Goal: Contribute content

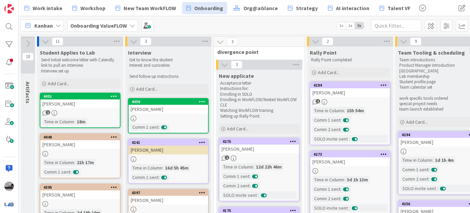
click at [132, 24] on icon at bounding box center [132, 25] width 5 height 5
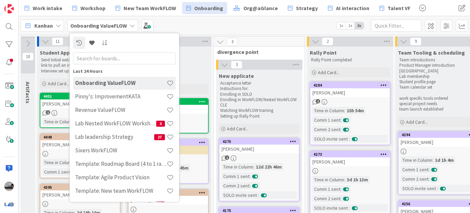
click at [260, 33] on div "Kanban Onboarding ValueFLOW Last 24 Hours Onboarding ValueFLOW Pinny's: Improve…" at bounding box center [245, 25] width 452 height 19
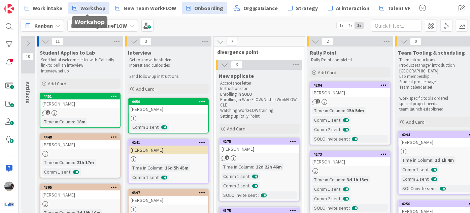
click at [93, 11] on span "Workshop" at bounding box center [93, 8] width 25 height 8
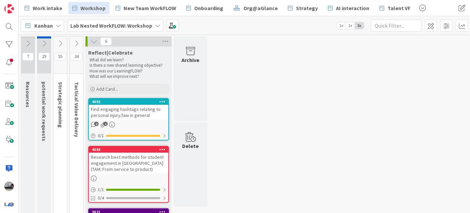
click at [77, 42] on icon at bounding box center [76, 43] width 7 height 7
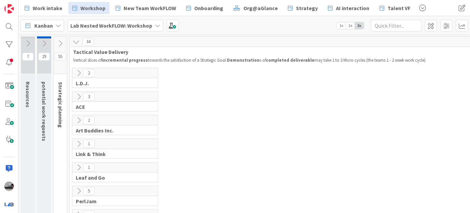
click at [77, 40] on icon at bounding box center [75, 41] width 7 height 7
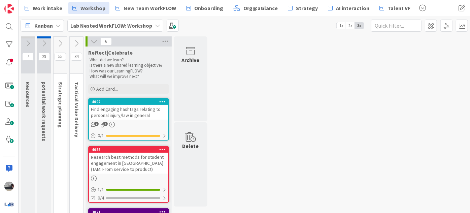
click at [60, 42] on icon at bounding box center [60, 43] width 7 height 7
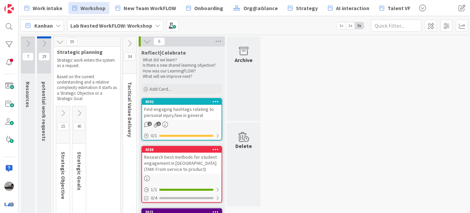
click at [79, 108] on button at bounding box center [78, 113] width 13 height 10
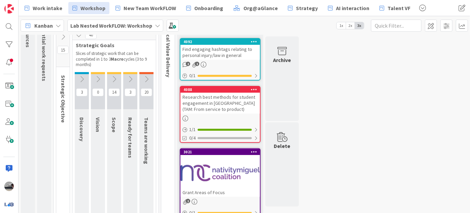
scroll to position [61, 0]
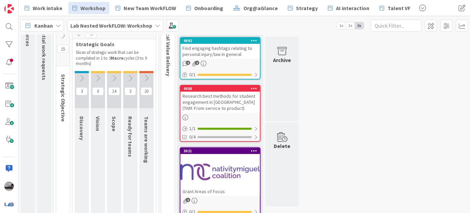
click at [145, 77] on icon at bounding box center [146, 77] width 7 height 7
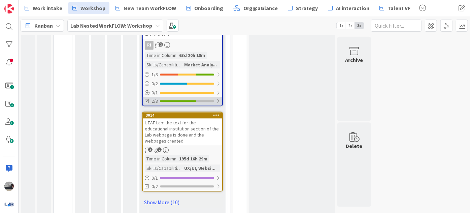
scroll to position [786, 0]
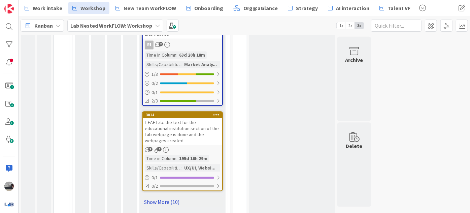
click at [161, 196] on link "Show More (10)" at bounding box center [182, 201] width 81 height 11
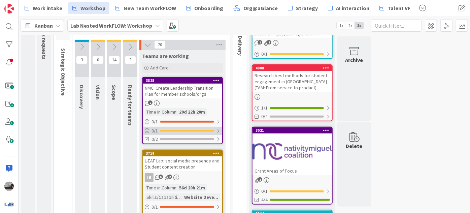
scroll to position [0, 0]
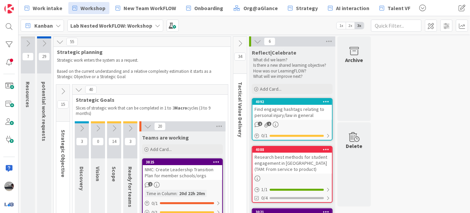
click at [79, 89] on icon at bounding box center [78, 89] width 7 height 7
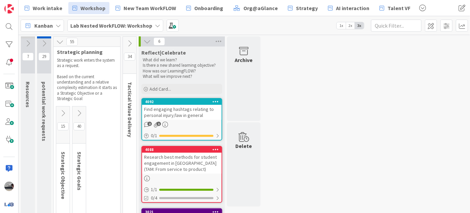
click at [62, 110] on icon at bounding box center [62, 112] width 7 height 7
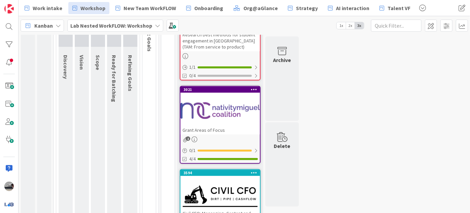
scroll to position [61, 0]
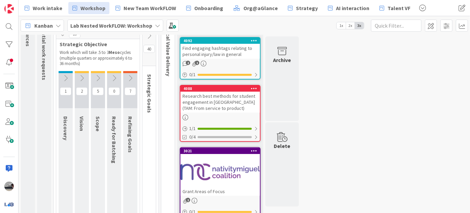
click at [129, 74] on icon at bounding box center [130, 77] width 7 height 7
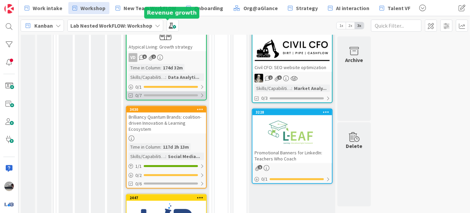
scroll to position [367, 0]
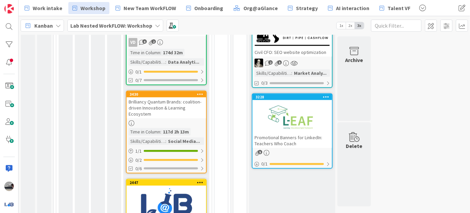
click at [179, 100] on div "Brilliancy Quantum Brands: coalition-driven Innovation & Learning Ecosystem" at bounding box center [167, 107] width 80 height 21
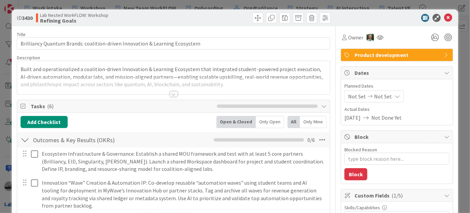
type textarea "x"
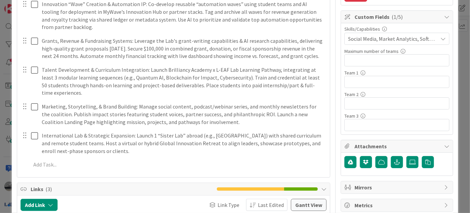
scroll to position [184, 0]
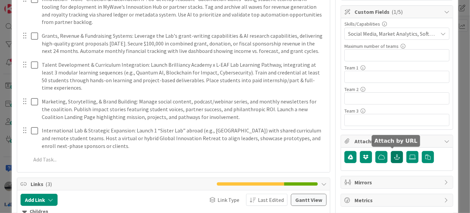
click at [394, 154] on icon "button" at bounding box center [397, 156] width 6 height 5
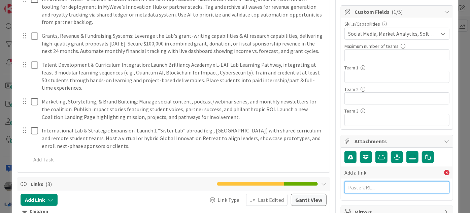
click at [353, 187] on input "text" at bounding box center [397, 187] width 105 height 12
paste input "[URL][DOMAIN_NAME]"
type input "[URL][DOMAIN_NAME]"
click at [357, 199] on input "text" at bounding box center [397, 202] width 105 height 12
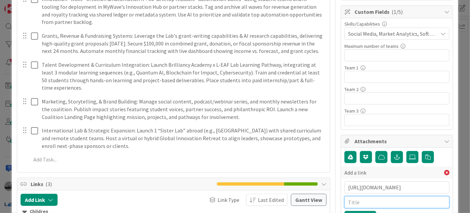
scroll to position [0, 0]
type input "Pilot program solutions"
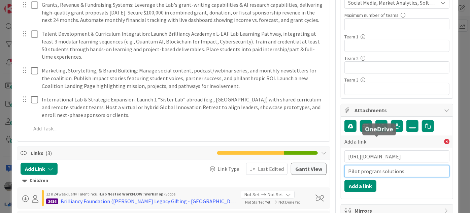
scroll to position [245, 0]
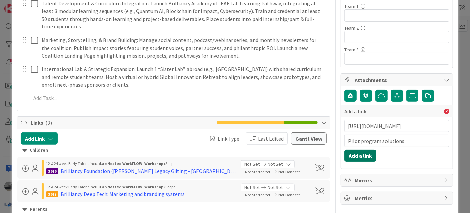
click at [354, 153] on button "Add a link" at bounding box center [361, 156] width 32 height 12
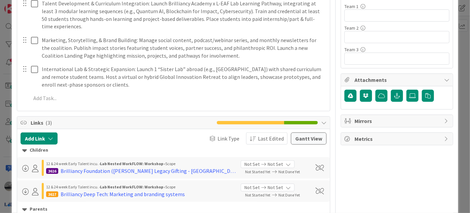
type textarea "x"
